Goal: Transaction & Acquisition: Purchase product/service

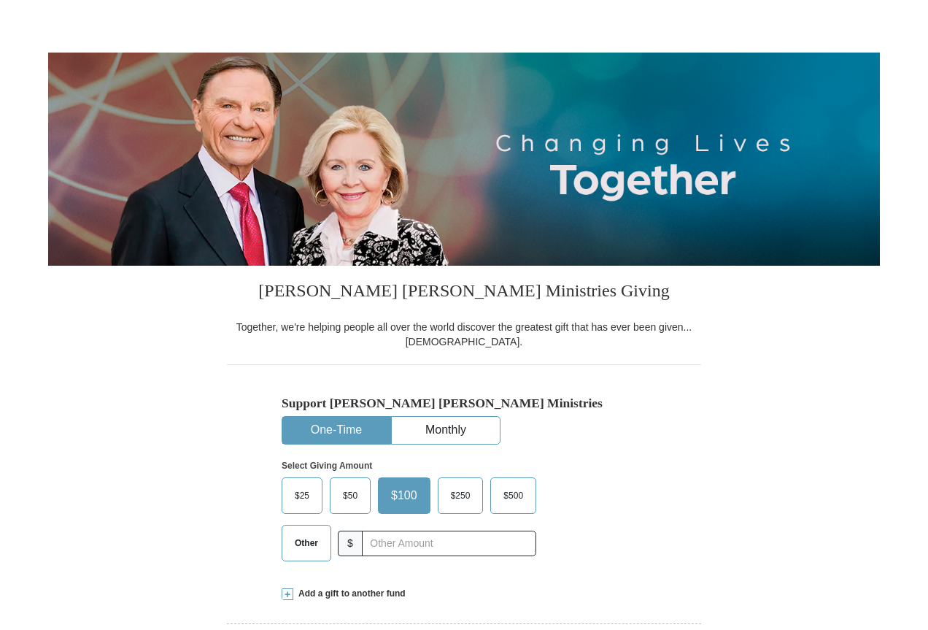
scroll to position [73, 0]
select select "AL"
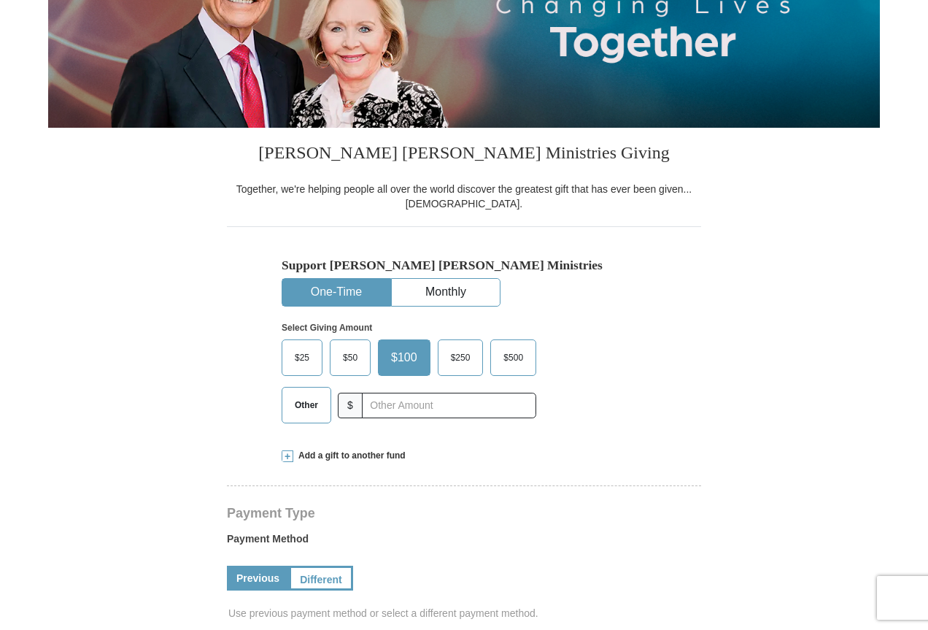
scroll to position [292, 0]
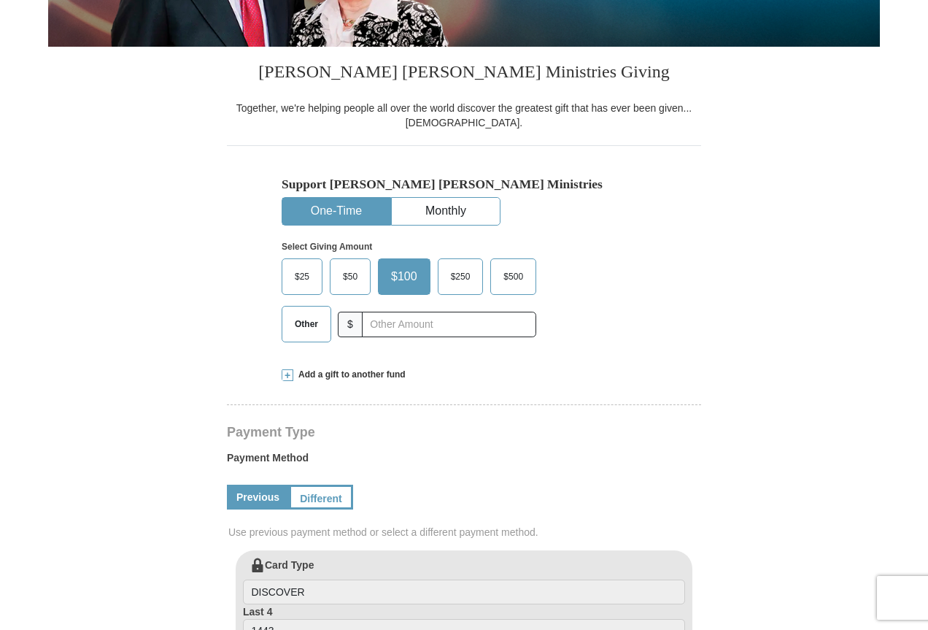
click at [409, 275] on span "$100" at bounding box center [404, 277] width 41 height 22
click at [0, 0] on input "$100" at bounding box center [0, 0] width 0 height 0
click at [353, 272] on span "$50" at bounding box center [350, 277] width 29 height 22
click at [0, 0] on input "$50" at bounding box center [0, 0] width 0 height 0
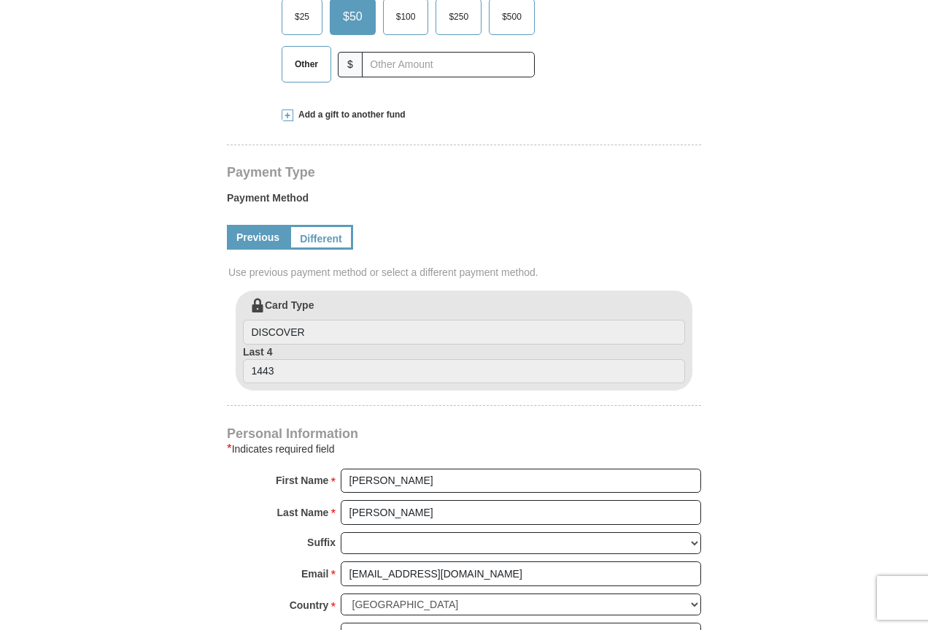
scroll to position [146, 0]
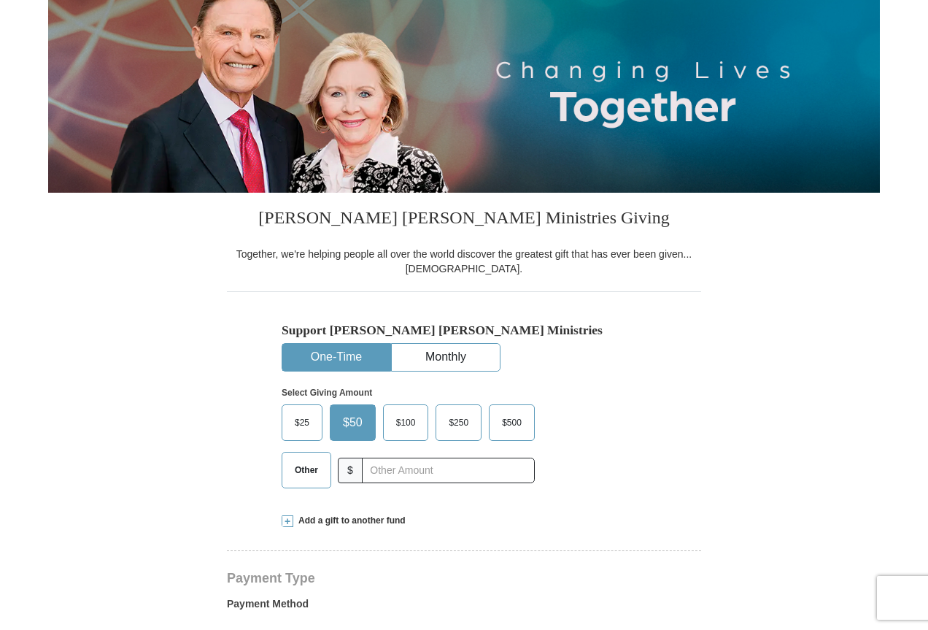
click at [304, 418] on span "$25" at bounding box center [302, 423] width 29 height 22
click at [0, 0] on input "$25" at bounding box center [0, 0] width 0 height 0
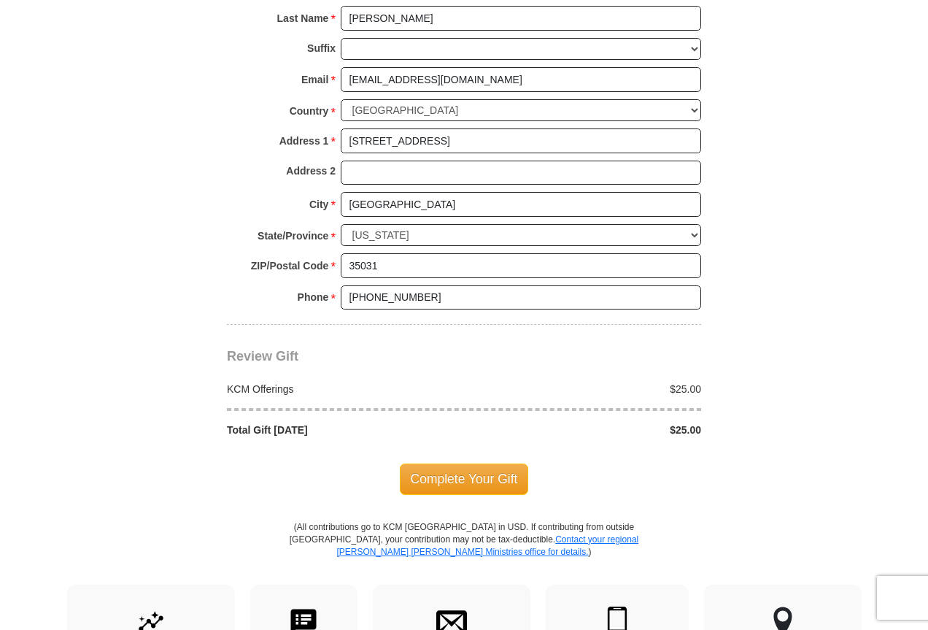
scroll to position [1095, 0]
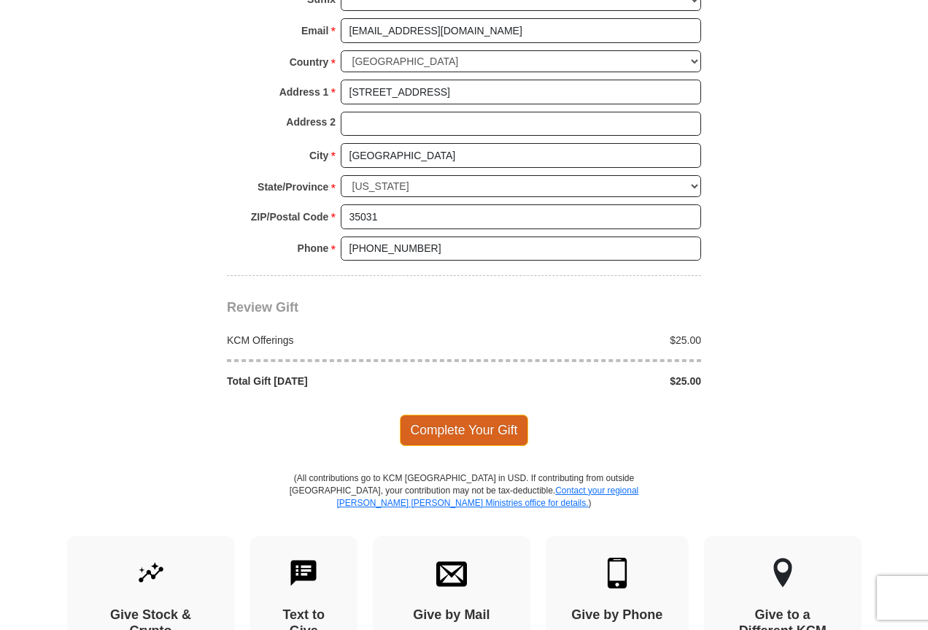
click at [468, 428] on span "Complete Your Gift" at bounding box center [464, 430] width 129 height 31
